Goal: Information Seeking & Learning: Learn about a topic

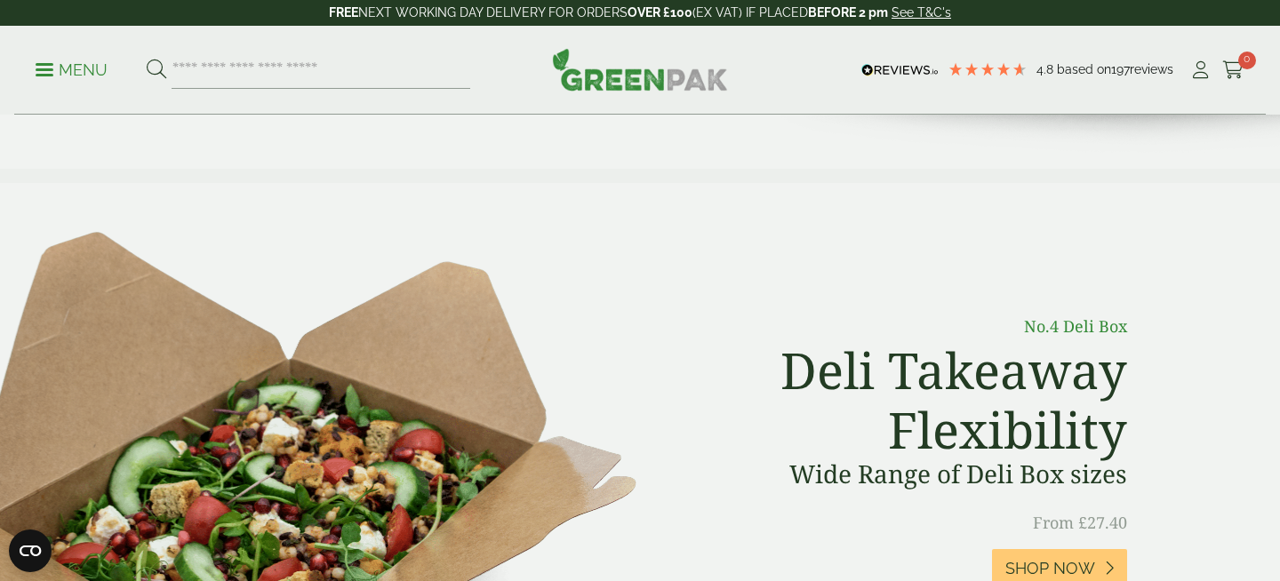
scroll to position [793, 0]
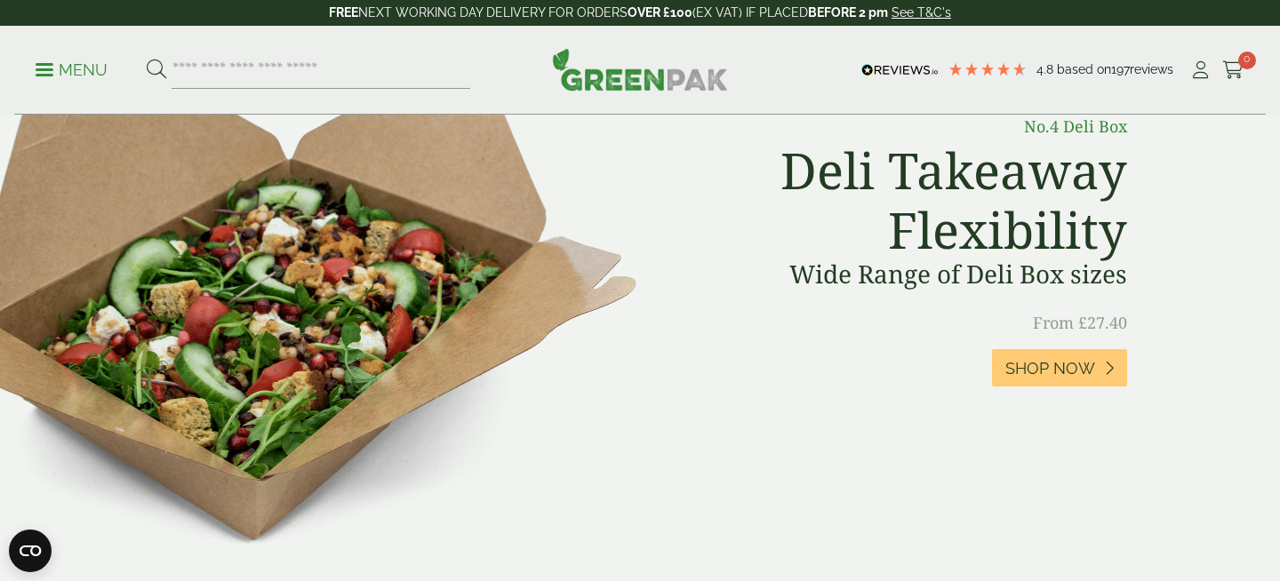
click at [59, 71] on p "Menu" at bounding box center [72, 70] width 72 height 21
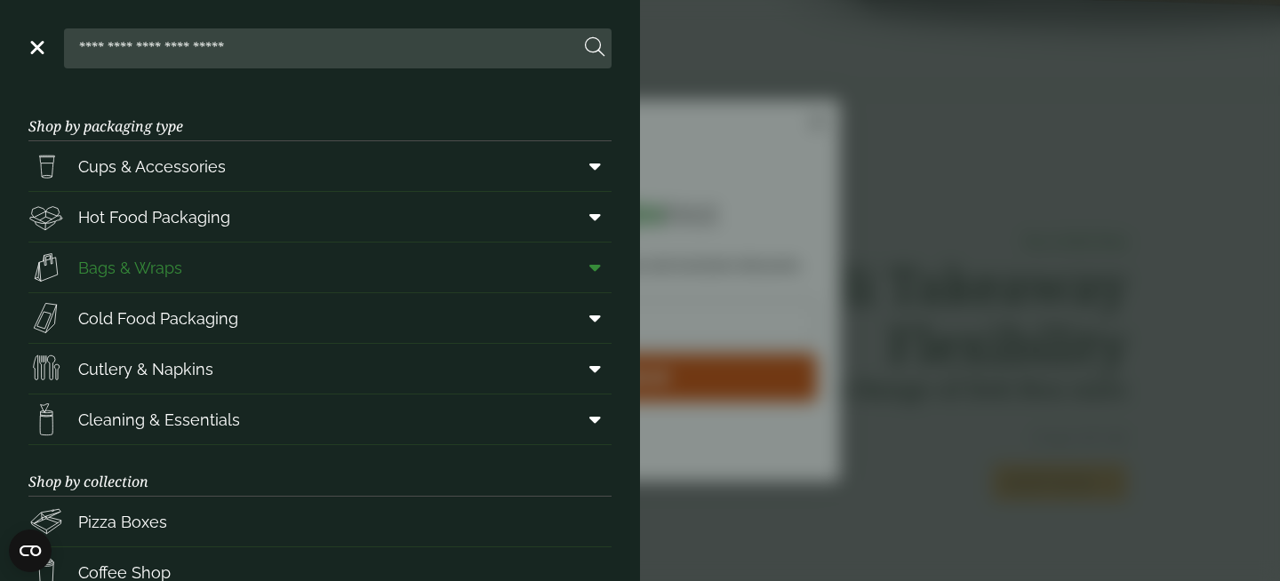
click at [165, 256] on span "Bags & Wraps" at bounding box center [130, 268] width 104 height 24
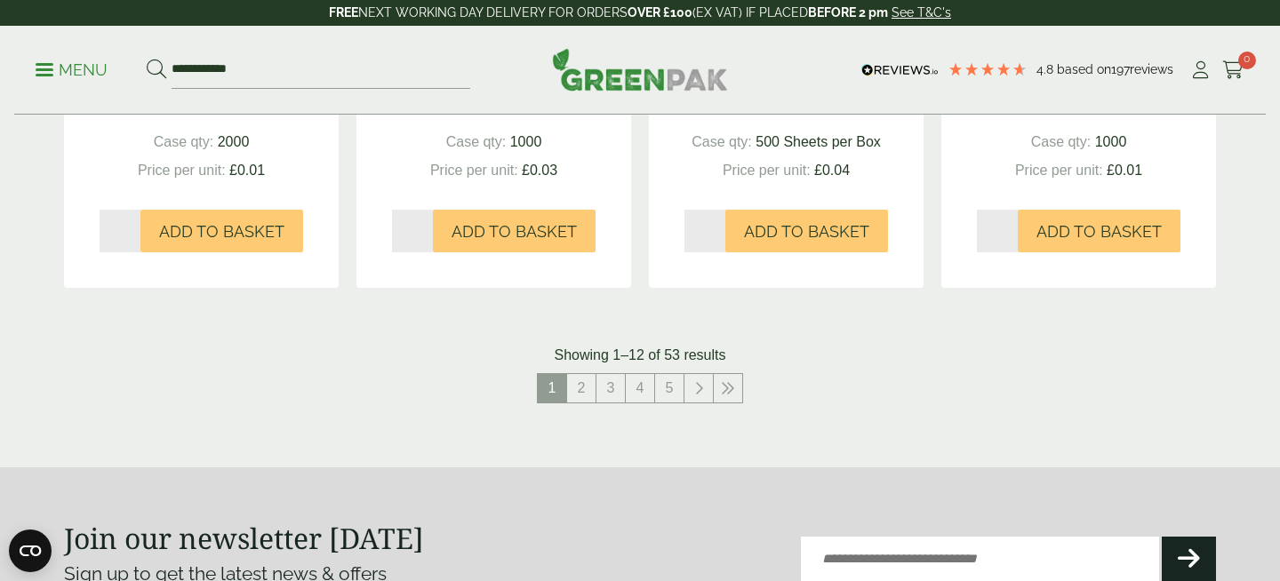
scroll to position [2120, 0]
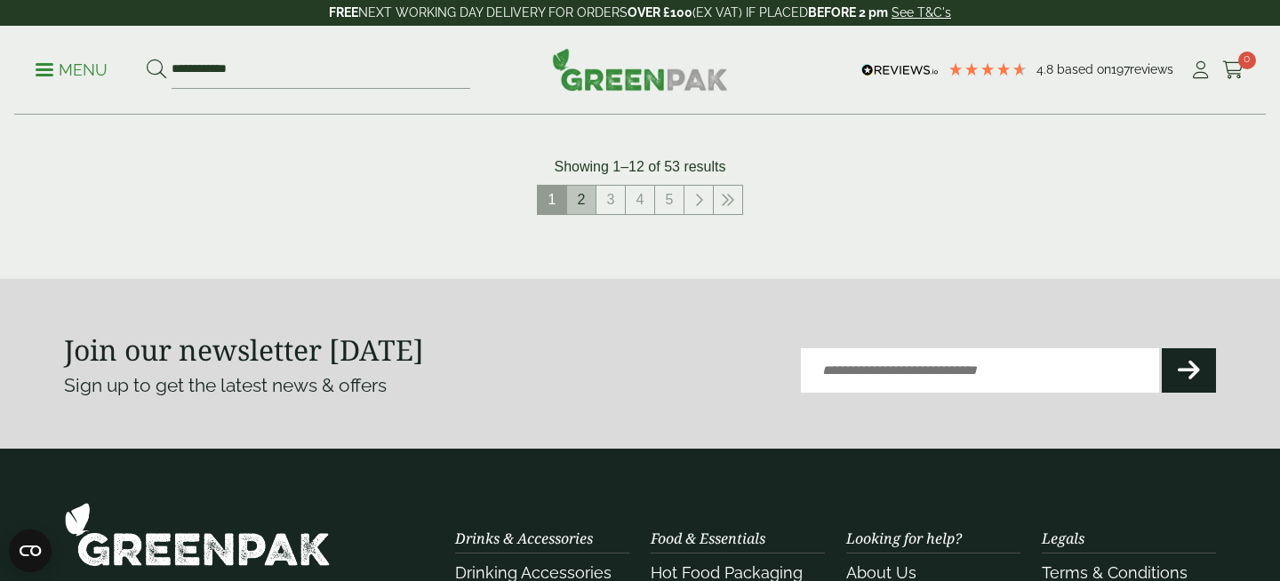
click at [578, 197] on link "2" at bounding box center [581, 200] width 28 height 28
click at [612, 197] on link "3" at bounding box center [610, 200] width 28 height 28
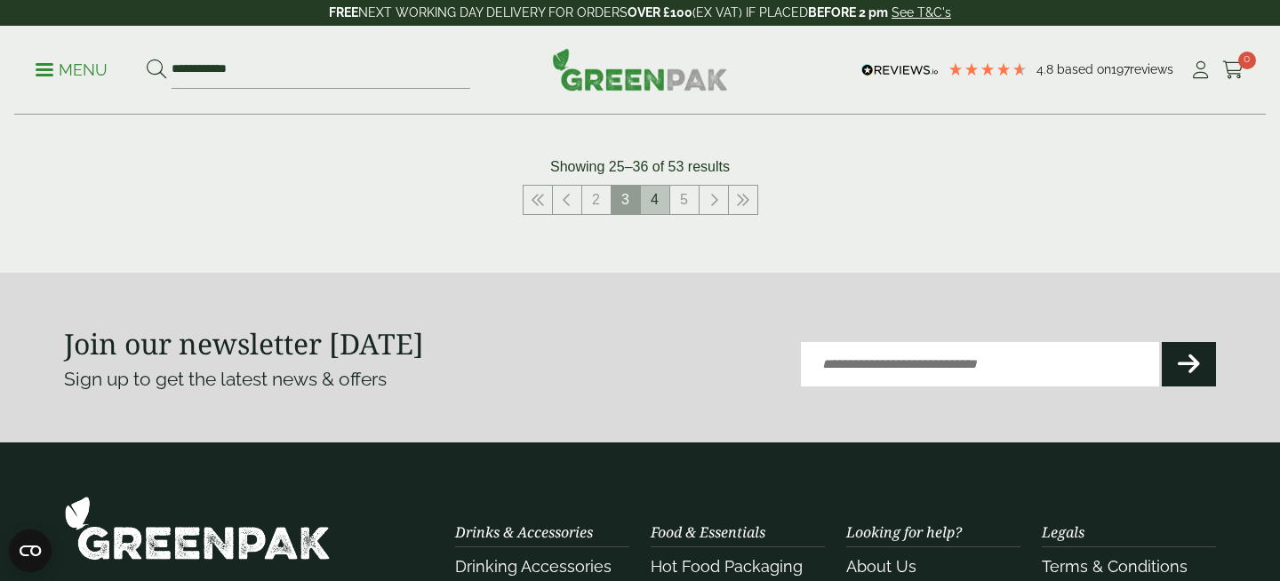
click at [656, 211] on link "4" at bounding box center [655, 200] width 28 height 28
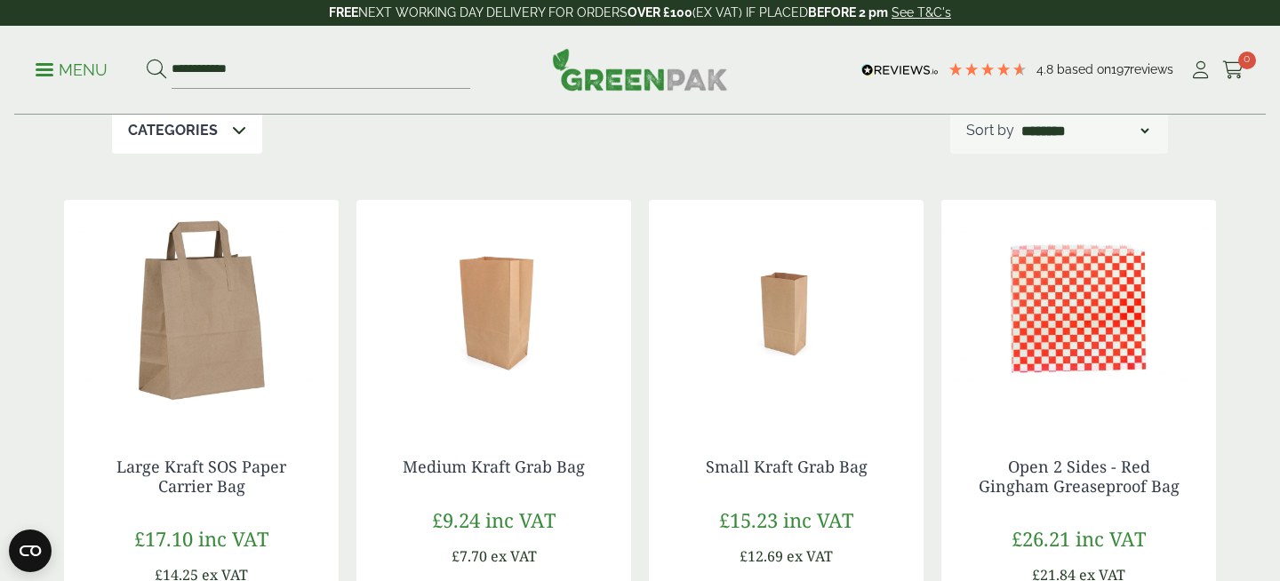
scroll to position [475, 0]
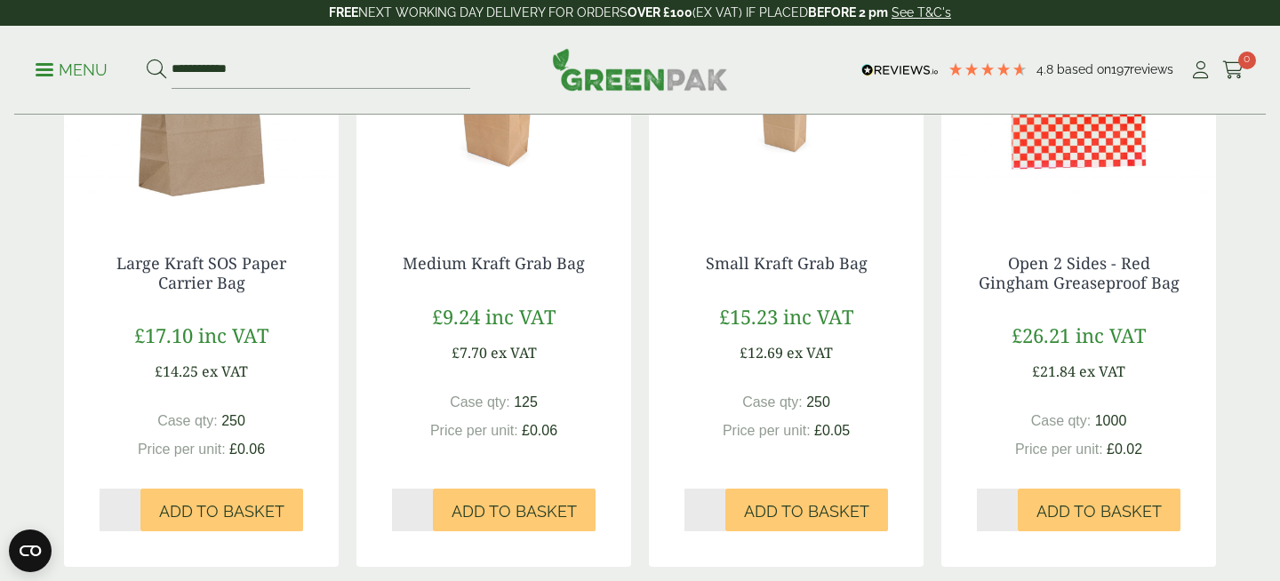
click at [232, 202] on img at bounding box center [201, 107] width 275 height 222
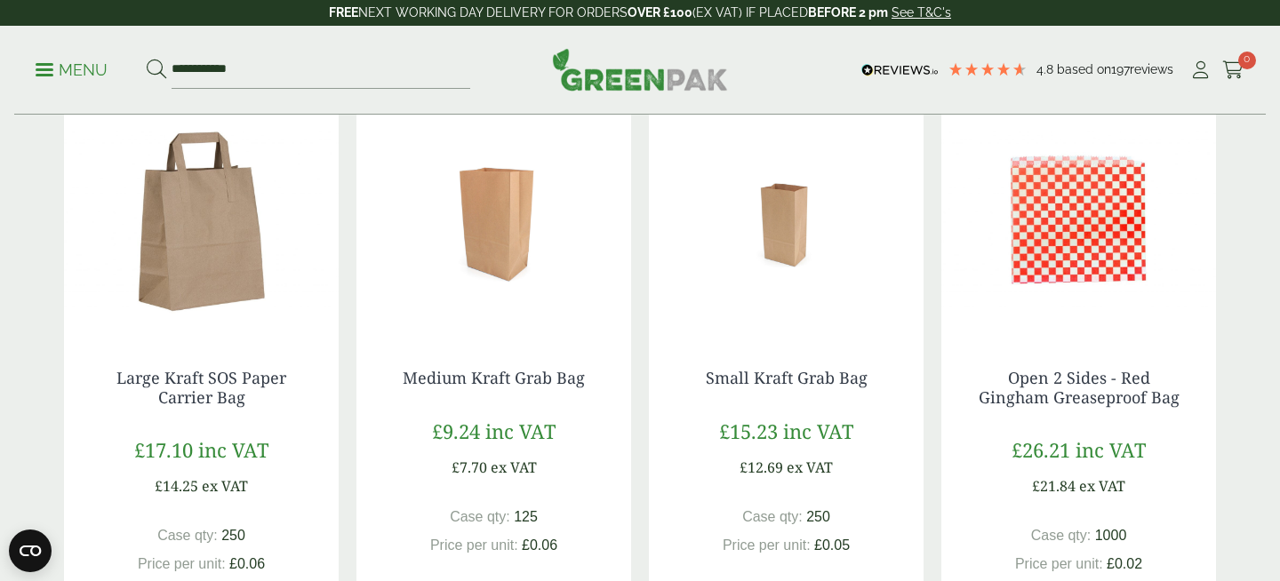
scroll to position [363, 0]
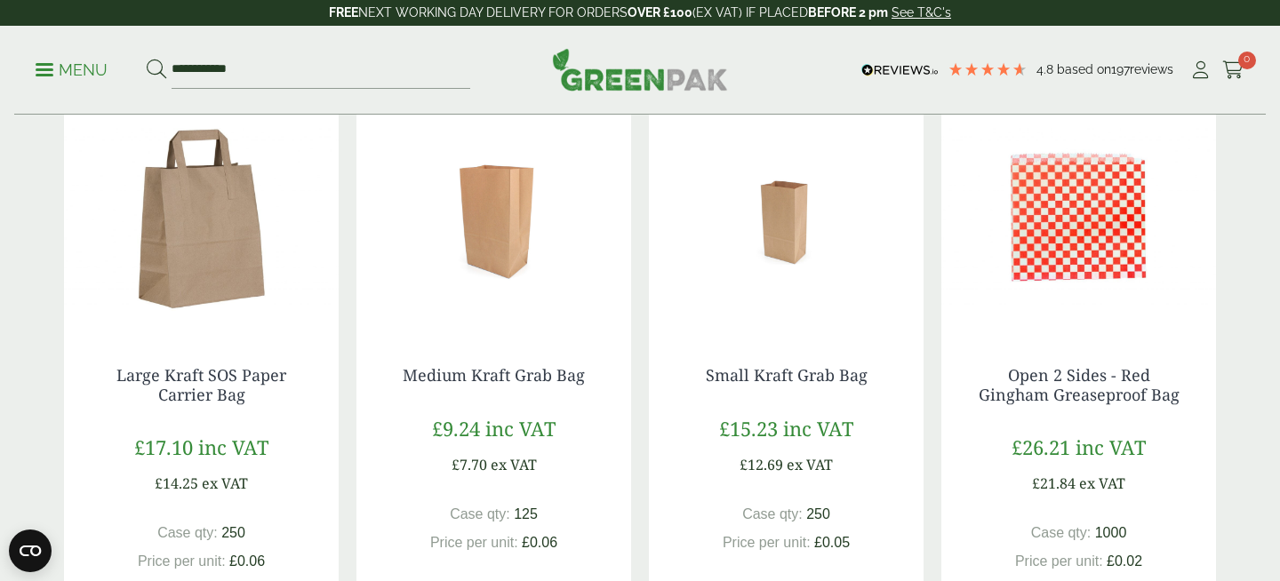
click at [793, 260] on img at bounding box center [786, 219] width 275 height 222
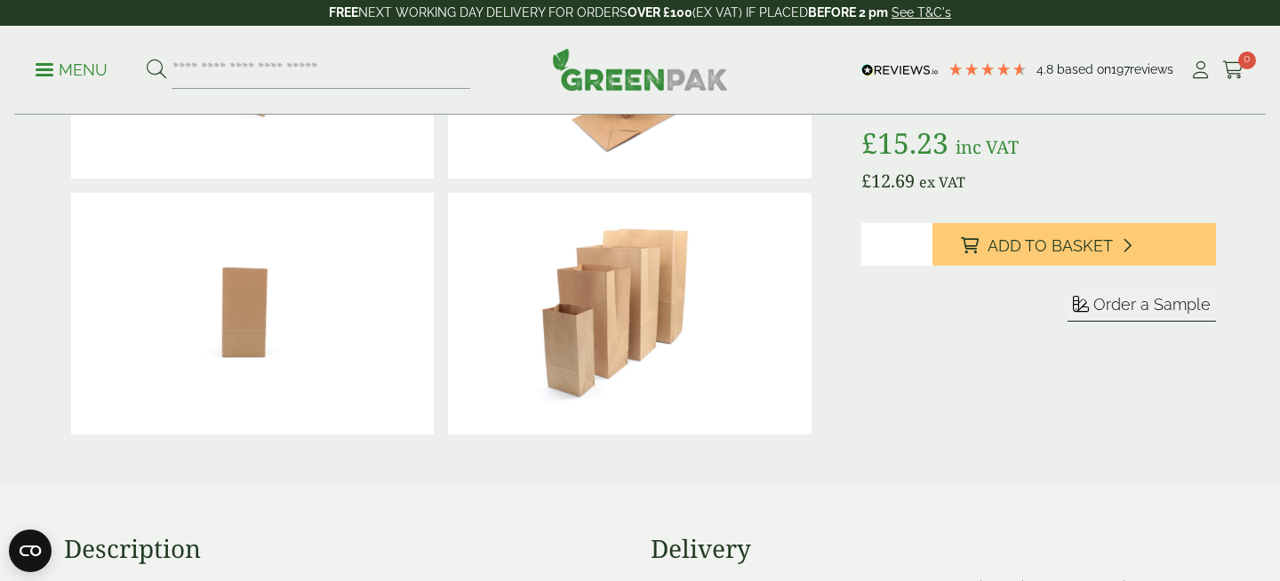
scroll to position [514, 0]
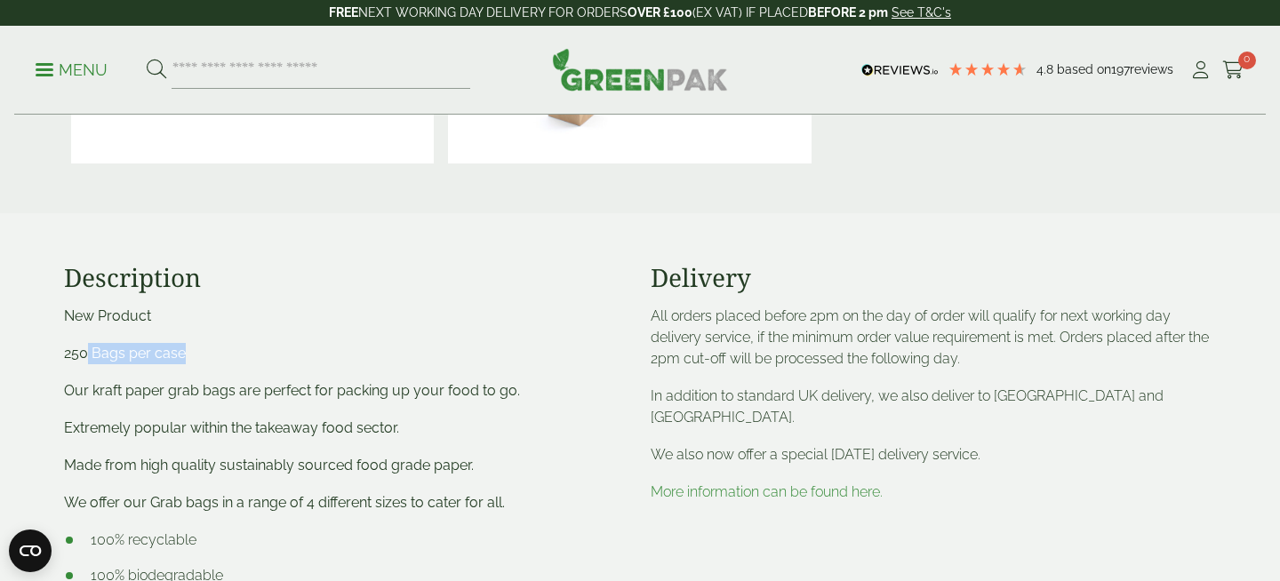
drag, startPoint x: 84, startPoint y: 355, endPoint x: 196, endPoint y: 350, distance: 112.0
click at [197, 352] on p "250 Bags per case" at bounding box center [346, 353] width 565 height 21
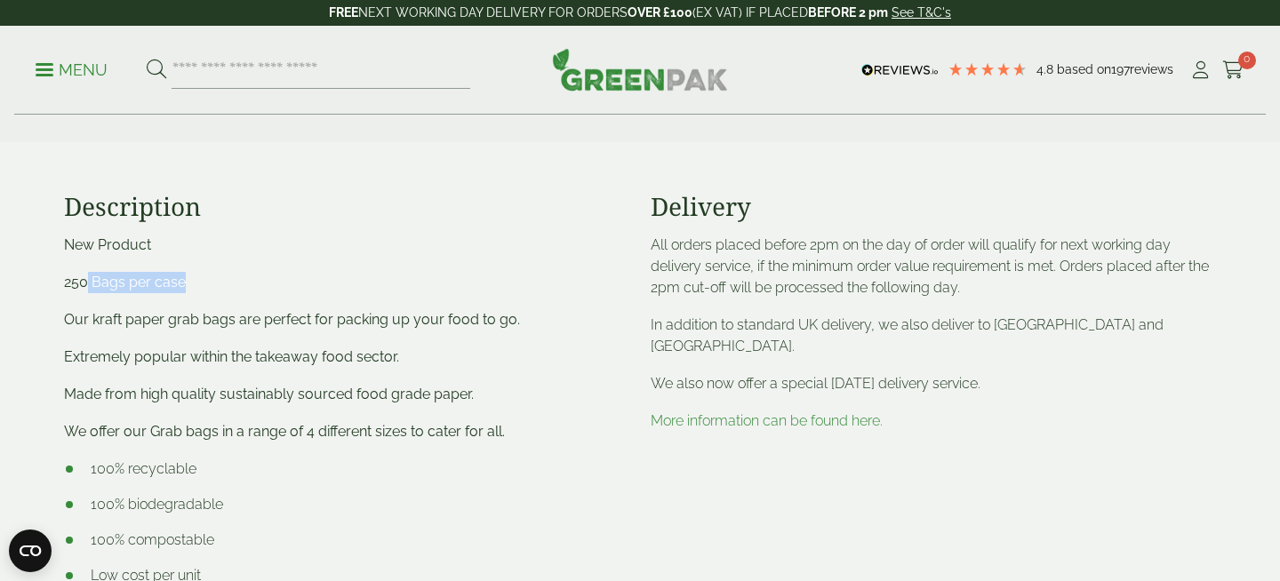
scroll to position [619, 0]
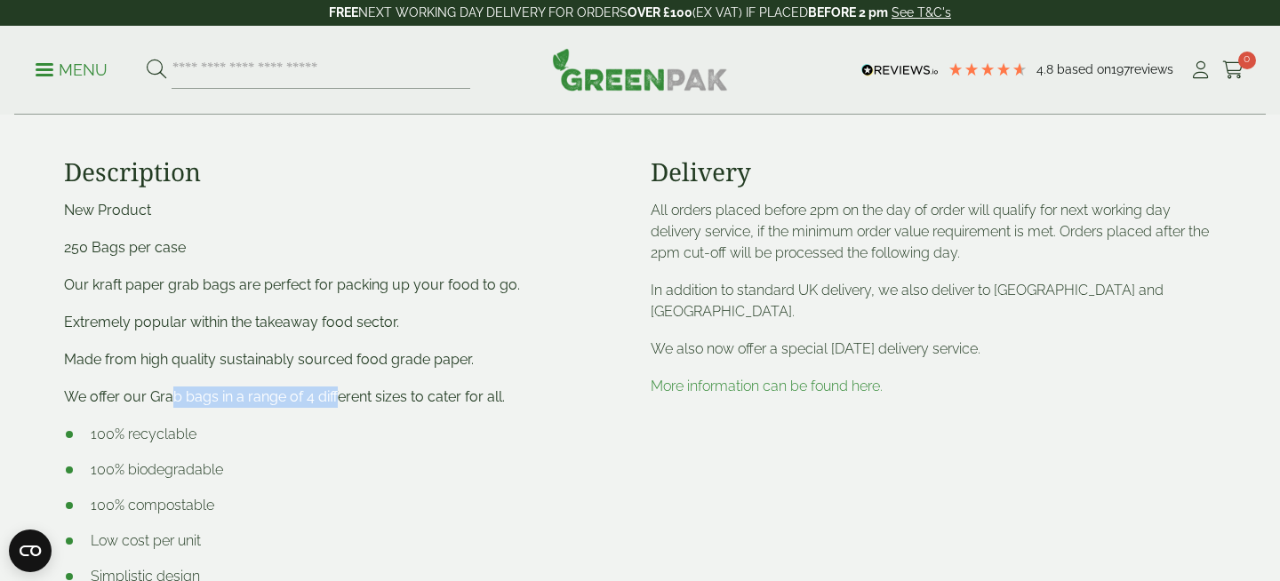
drag, startPoint x: 171, startPoint y: 398, endPoint x: 336, endPoint y: 397, distance: 164.4
click at [336, 397] on p "We offer our Grab bags in a range of 4 different sizes to cater for all." at bounding box center [346, 397] width 565 height 21
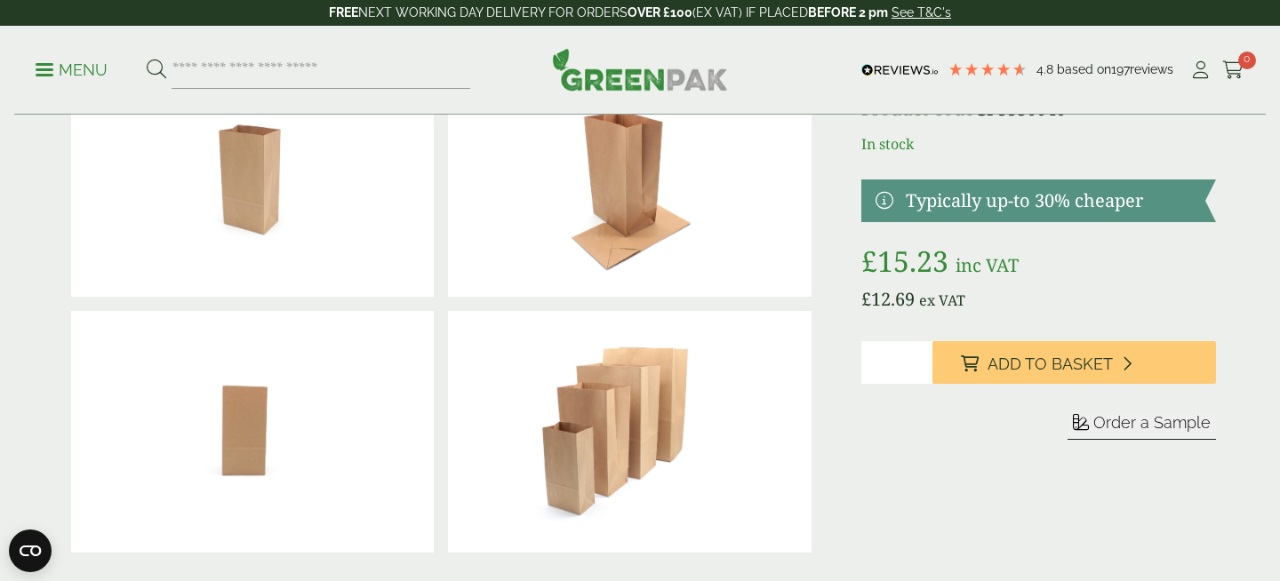
scroll to position [0, 0]
